Goal: Transaction & Acquisition: Book appointment/travel/reservation

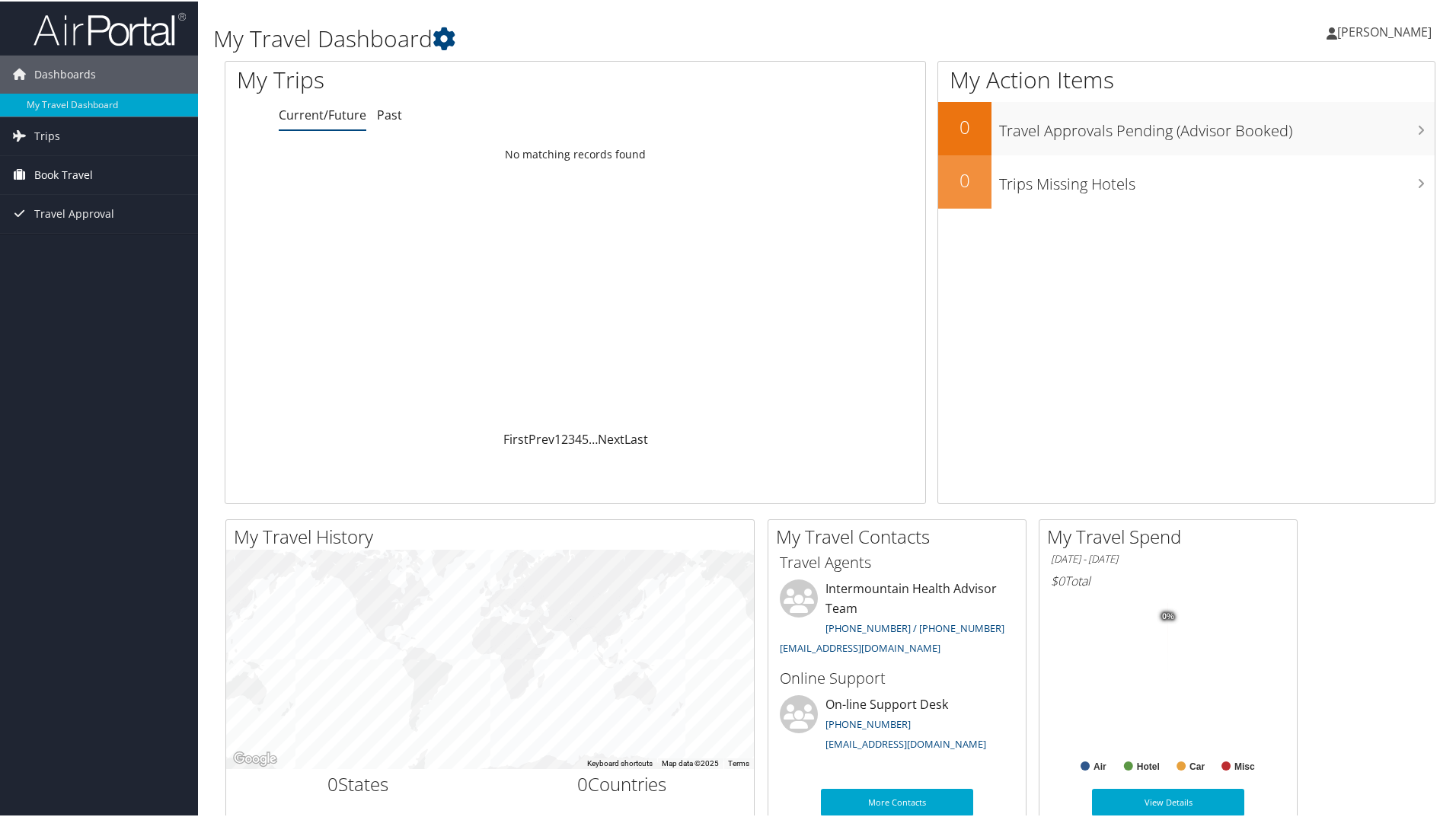
click at [93, 177] on link "Book Travel" at bounding box center [99, 174] width 198 height 38
click at [94, 240] on link "Book/Manage Online Trips" at bounding box center [99, 249] width 198 height 23
click at [90, 247] on link "Book/Manage Online Trips" at bounding box center [99, 249] width 198 height 23
click at [64, 253] on link "Book/Manage Online Trips" at bounding box center [99, 249] width 198 height 23
